Goal: Find specific page/section: Find specific page/section

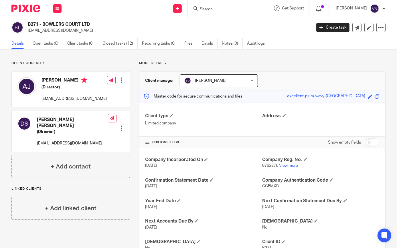
click at [243, 9] on input "Search" at bounding box center [225, 9] width 52 height 5
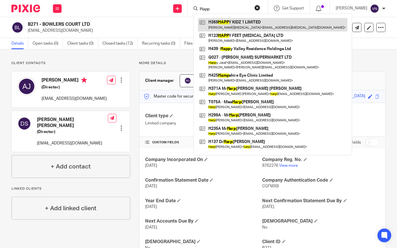
type input "Happ"
click at [250, 25] on link at bounding box center [273, 24] width 150 height 13
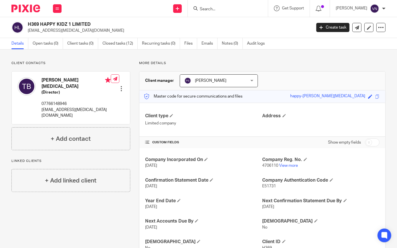
click at [251, 9] on input "Search" at bounding box center [225, 9] width 52 height 5
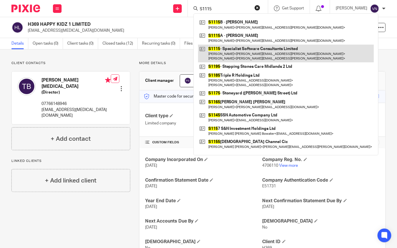
type input "S1115"
click at [261, 51] on link at bounding box center [286, 54] width 176 height 18
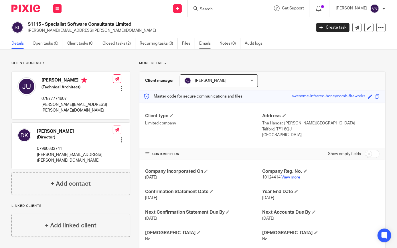
click at [204, 44] on link "Emails" at bounding box center [207, 43] width 16 height 11
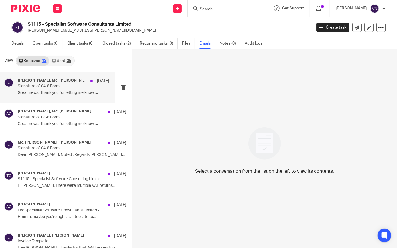
click at [65, 95] on p "Great news. Thank you for letting me know. ..." at bounding box center [63, 93] width 91 height 5
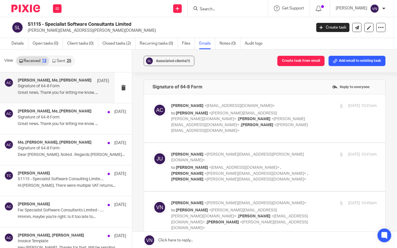
click at [212, 106] on span "<aman@brindleys.co.uk>" at bounding box center [240, 106] width 70 height 4
checkbox input "true"
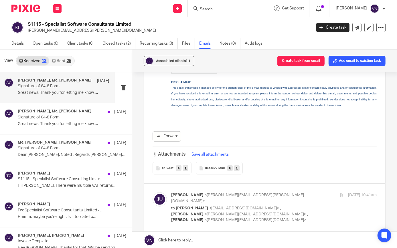
scroll to position [234, 0]
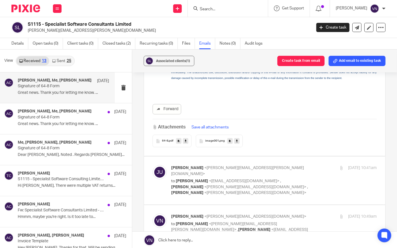
click at [191, 166] on span "<jasbinder.uppal@outlook.com>" at bounding box center [237, 171] width 133 height 10
checkbox input "true"
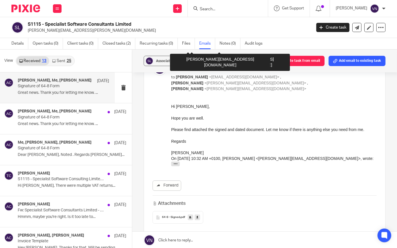
scroll to position [391, 0]
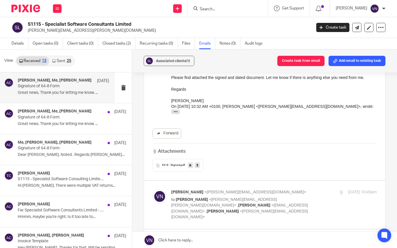
click at [205, 191] on span "<vinit@brindleys.co.uk>" at bounding box center [256, 193] width 102 height 4
checkbox input "true"
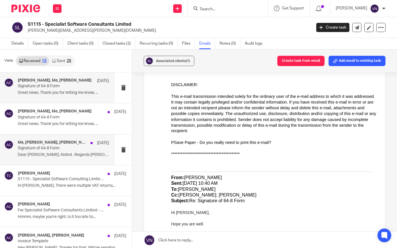
scroll to position [78, 0]
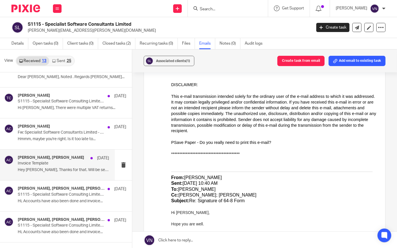
click at [54, 160] on div "Aman Chawla, Jas Uppal 9 Apr" at bounding box center [63, 159] width 91 height 6
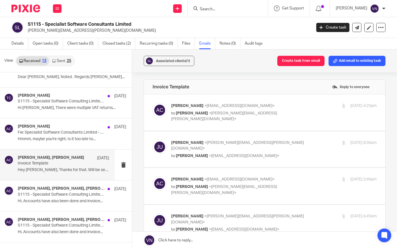
scroll to position [0, 0]
click at [214, 104] on span "<aman@brindleys.co.uk>" at bounding box center [240, 106] width 70 height 4
checkbox input "true"
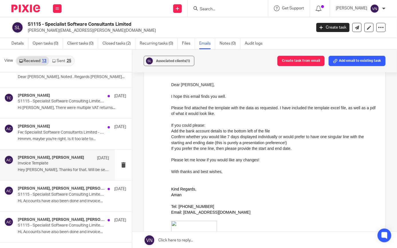
scroll to position [78, 0]
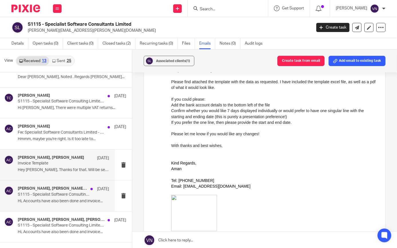
click at [63, 191] on h4 "Jas Uppal, Aman Chawla, Tony Chawla" at bounding box center [53, 189] width 70 height 5
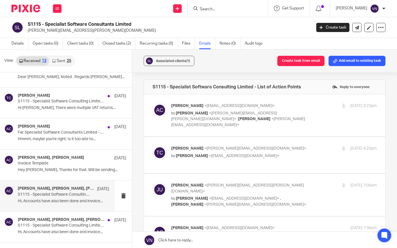
scroll to position [0, 0]
click at [205, 106] on span "<aman@brindleys.co.uk>" at bounding box center [240, 106] width 70 height 4
checkbox input "true"
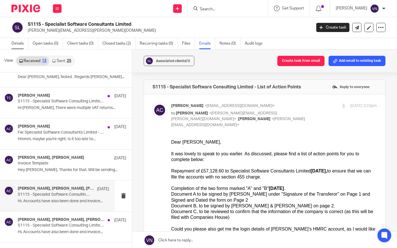
click at [19, 42] on link "Details" at bounding box center [19, 43] width 17 height 11
